Goal: Task Accomplishment & Management: Manage account settings

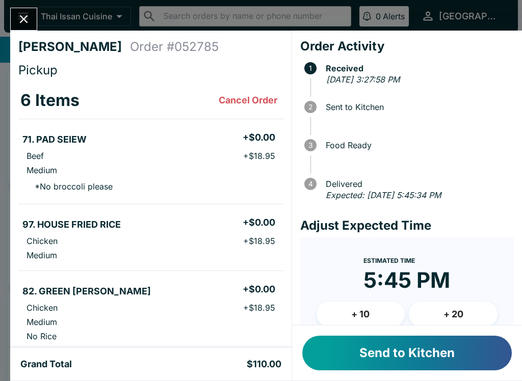
click at [386, 344] on button "Send to Kitchen" at bounding box center [407, 353] width 210 height 35
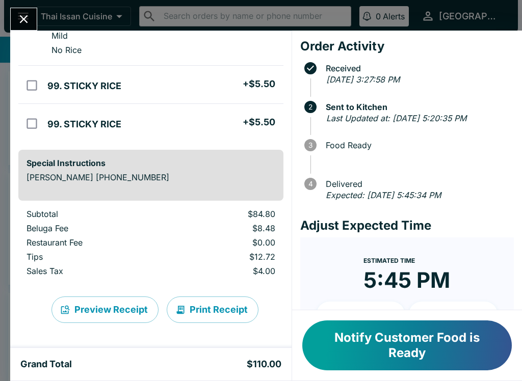
click at [216, 313] on button "Print Receipt" at bounding box center [213, 310] width 92 height 27
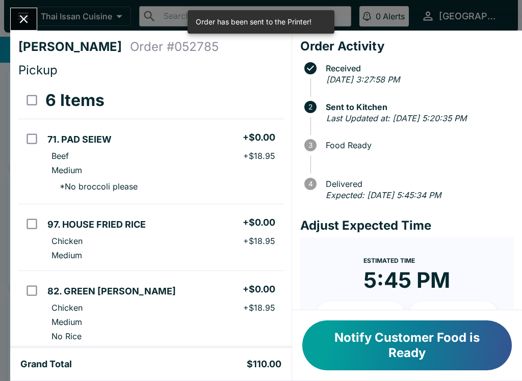
scroll to position [-4, 0]
click at [21, 2] on div "[PERSON_NAME] Order # 052785 Pickup 6 Items 71. PAD SEIEW + $0.00 Beef + $18.95…" at bounding box center [261, 190] width 522 height 381
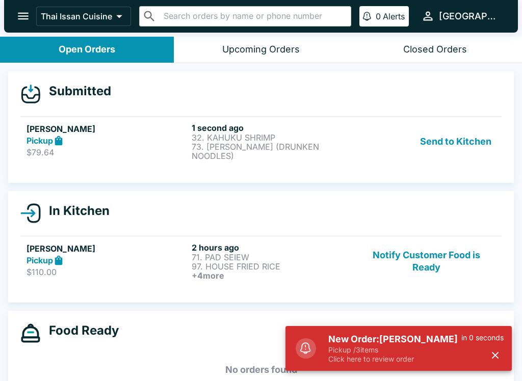
click at [450, 141] on button "Send to Kitchen" at bounding box center [456, 142] width 80 height 38
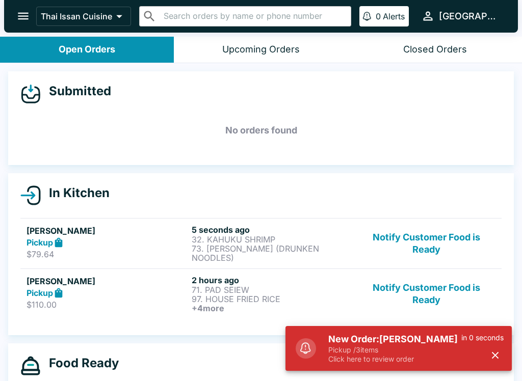
click at [291, 235] on p "32. KAHUKU SHRIMP" at bounding box center [272, 239] width 161 height 9
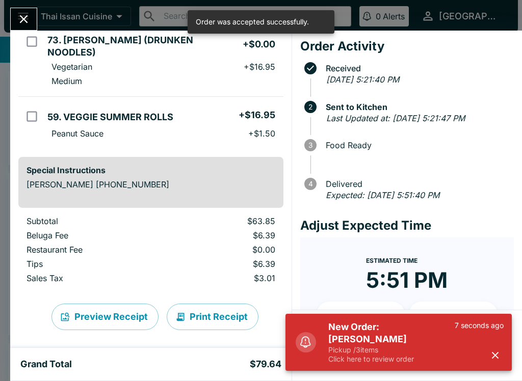
scroll to position [163, 0]
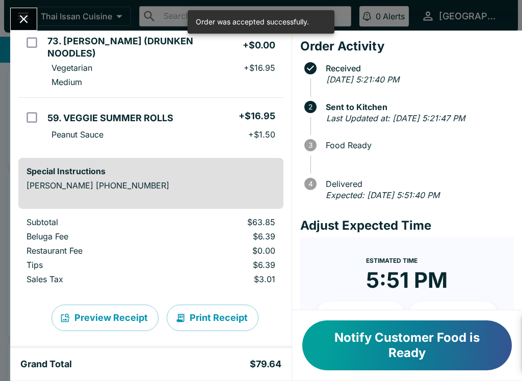
click at [207, 312] on button "Print Receipt" at bounding box center [213, 318] width 92 height 27
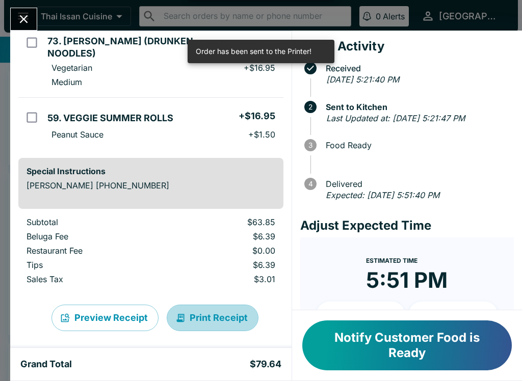
click at [218, 305] on button "Print Receipt" at bounding box center [213, 318] width 92 height 27
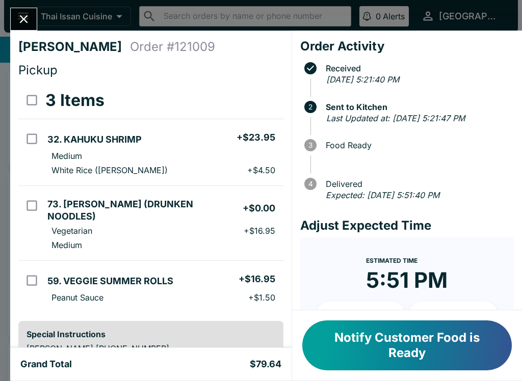
click at [20, 15] on icon "Close" at bounding box center [24, 19] width 14 height 14
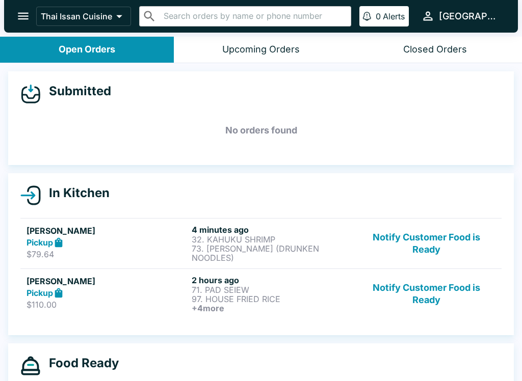
click at [425, 290] on button "Notify Customer Food is Ready" at bounding box center [426, 294] width 138 height 38
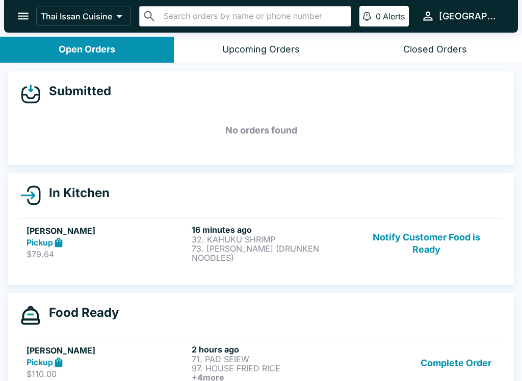
click at [430, 247] on button "Notify Customer Food is Ready" at bounding box center [426, 244] width 138 height 38
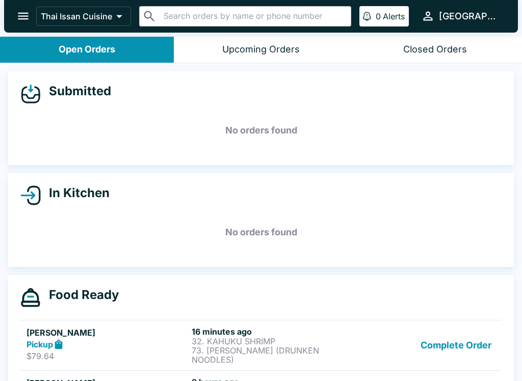
click at [441, 350] on button "Complete Order" at bounding box center [456, 346] width 79 height 38
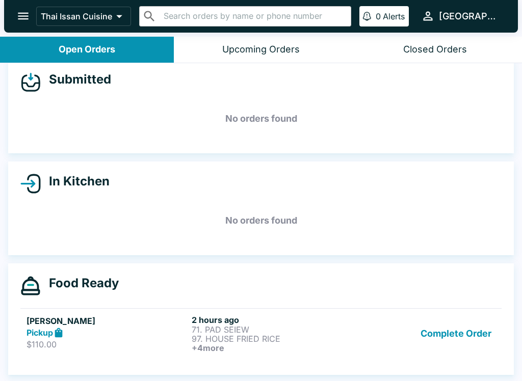
scroll to position [12, 0]
click at [450, 349] on button "Complete Order" at bounding box center [456, 334] width 79 height 38
